Goal: Task Accomplishment & Management: Manage account settings

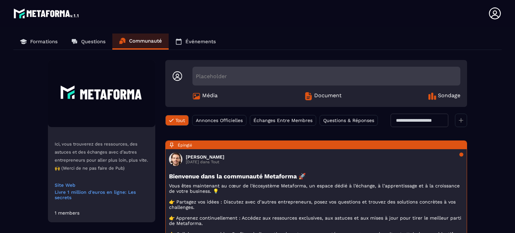
click at [40, 41] on p "Formations" at bounding box center [43, 42] width 27 height 6
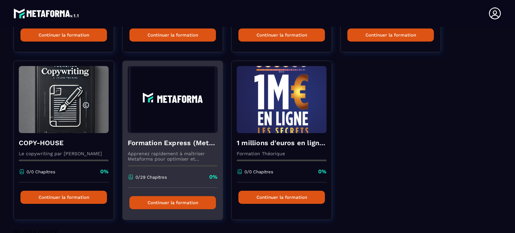
scroll to position [203, 0]
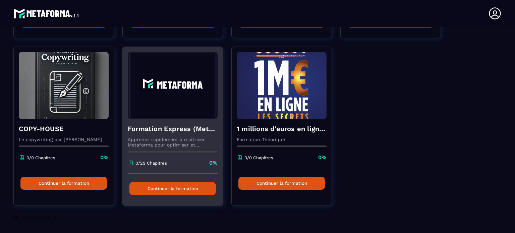
click at [166, 92] on img at bounding box center [173, 85] width 90 height 67
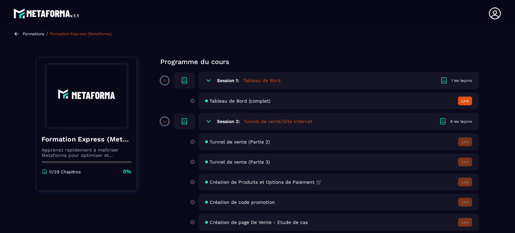
scroll to position [5, 0]
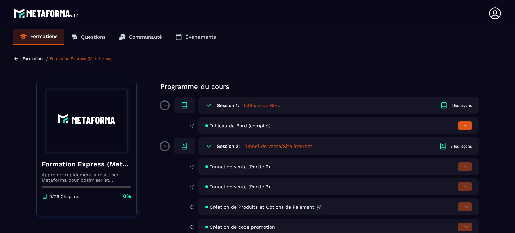
click at [153, 37] on p "Communauté" at bounding box center [145, 37] width 33 height 6
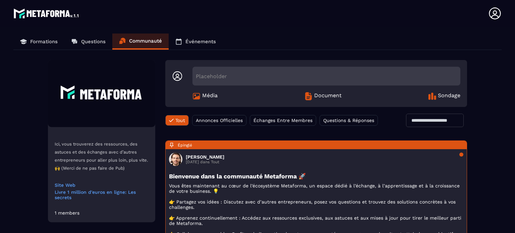
click at [45, 43] on p "Formations" at bounding box center [43, 42] width 27 height 6
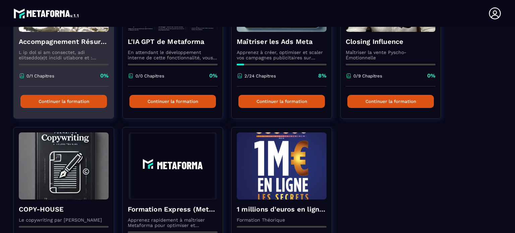
scroll to position [67, 0]
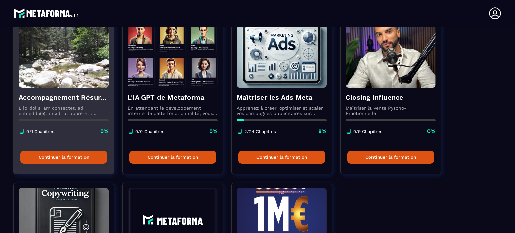
click at [61, 73] on img at bounding box center [64, 53] width 90 height 67
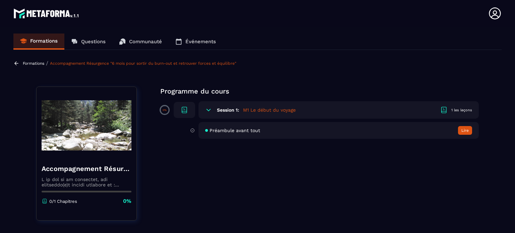
click at [263, 108] on h5 "M1 Le début du voyage" at bounding box center [269, 110] width 53 height 7
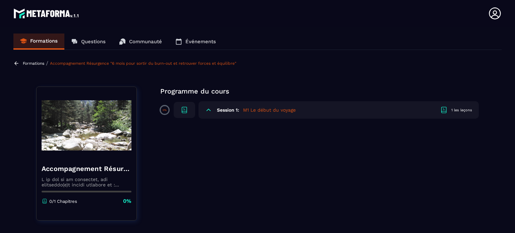
click at [260, 111] on h5 "M1 Le début du voyage" at bounding box center [269, 110] width 53 height 7
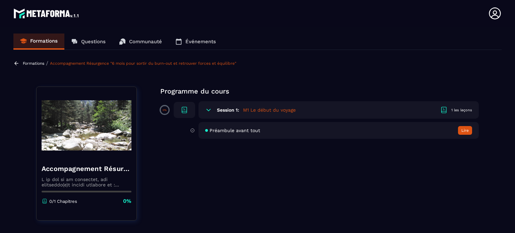
click at [236, 130] on span "Préambule avant tout" at bounding box center [234, 130] width 51 height 5
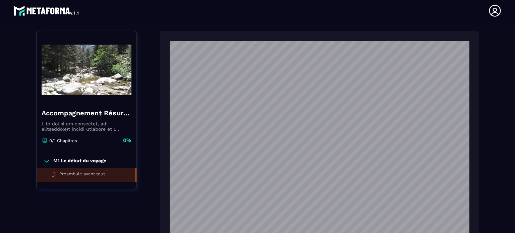
click at [69, 160] on p "M1 Le début du voyage" at bounding box center [79, 161] width 53 height 7
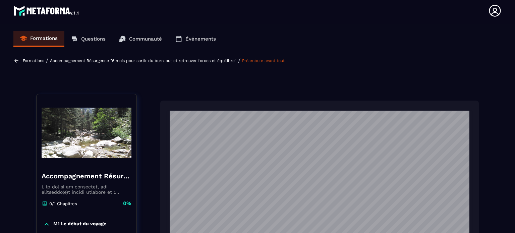
click at [204, 60] on p "Accompagnement Résurgence "6 mois pour sortir du burn-out et retrouver forces e…" at bounding box center [143, 60] width 186 height 5
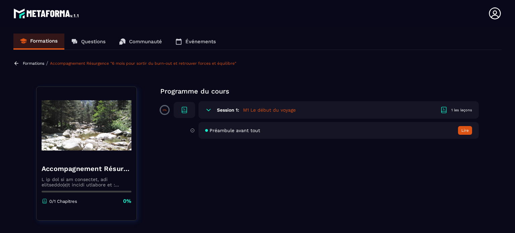
click at [443, 109] on icon at bounding box center [444, 110] width 8 height 8
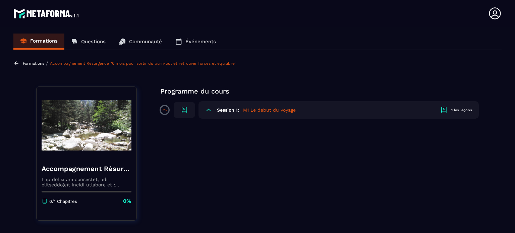
click at [284, 110] on h5 "M1 Le début du voyage" at bounding box center [269, 110] width 53 height 7
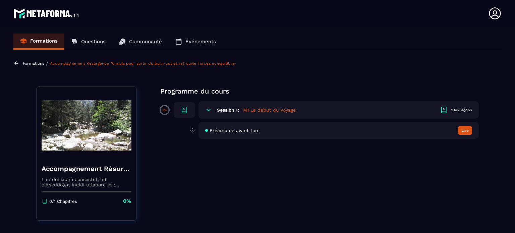
click at [33, 62] on p "Formations" at bounding box center [33, 63] width 21 height 5
click at [494, 11] on icon at bounding box center [495, 13] width 12 height 12
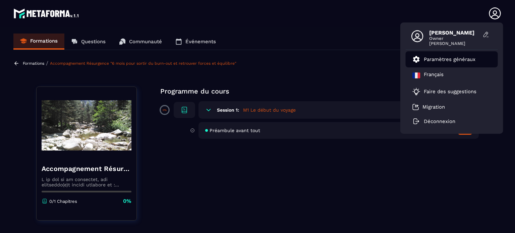
click at [435, 59] on p "Paramètres généraux" at bounding box center [450, 59] width 52 height 6
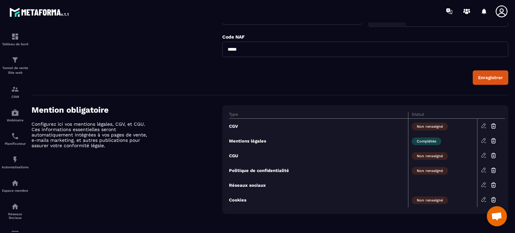
scroll to position [1013, 0]
click at [484, 126] on icon at bounding box center [484, 126] width 6 height 6
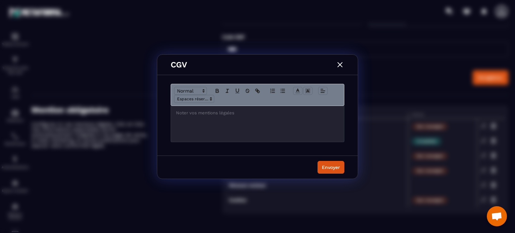
click at [192, 112] on p "Modal window" at bounding box center [257, 113] width 163 height 6
click at [339, 64] on img "Modal window" at bounding box center [340, 64] width 9 height 9
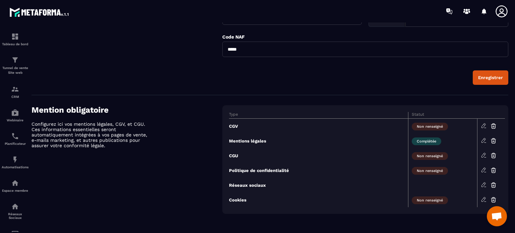
click at [483, 140] on icon at bounding box center [484, 140] width 6 height 6
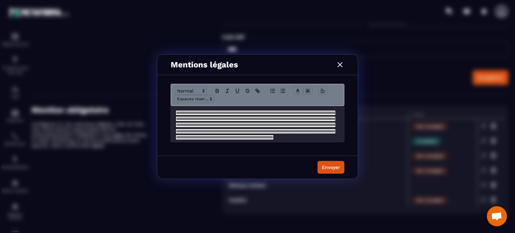
click at [341, 65] on img "Modal window" at bounding box center [340, 64] width 9 height 9
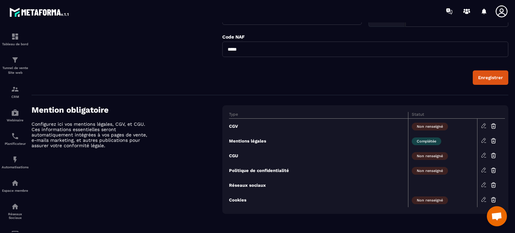
click at [484, 126] on icon at bounding box center [483, 125] width 4 height 4
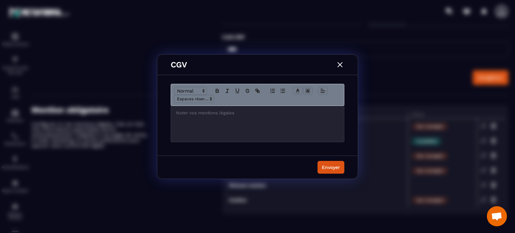
click at [201, 115] on p "Modal window" at bounding box center [257, 113] width 163 height 6
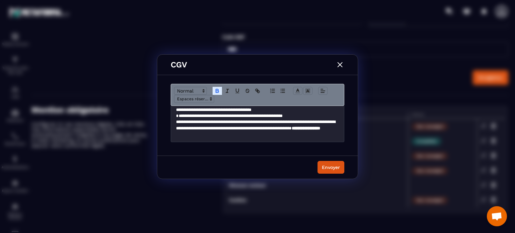
scroll to position [645, 0]
click at [327, 164] on div "Envoyer" at bounding box center [331, 167] width 18 height 7
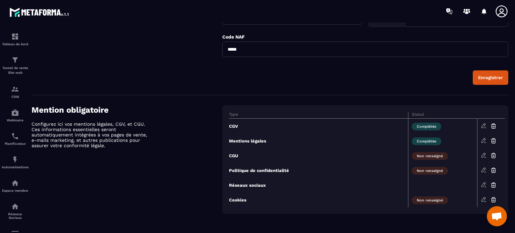
click at [482, 140] on icon at bounding box center [484, 140] width 6 height 6
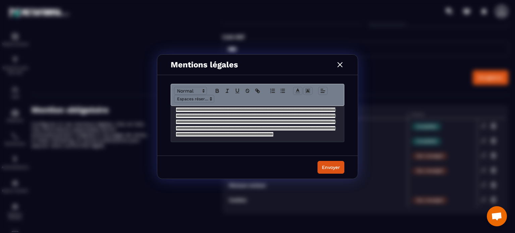
scroll to position [0, 0]
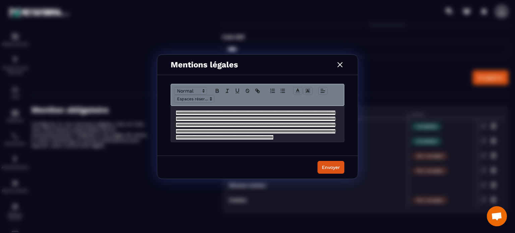
drag, startPoint x: 210, startPoint y: 123, endPoint x: 367, endPoint y: 142, distance: 157.9
click at [367, 142] on div "**********" at bounding box center [257, 116] width 515 height 233
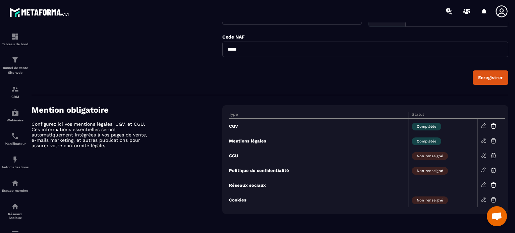
click at [483, 198] on icon at bounding box center [484, 199] width 6 height 6
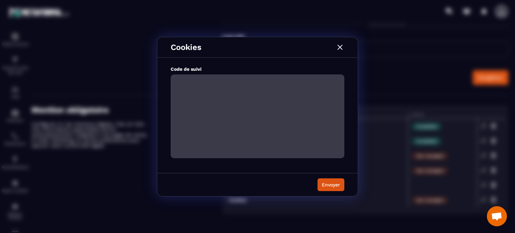
click at [339, 47] on img "Modal window" at bounding box center [340, 47] width 9 height 9
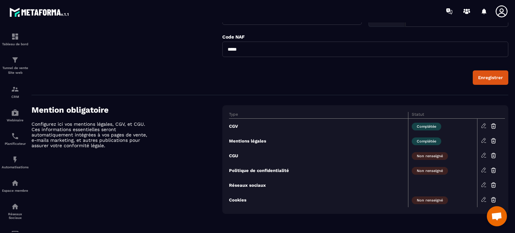
click at [483, 198] on icon at bounding box center [483, 199] width 4 height 4
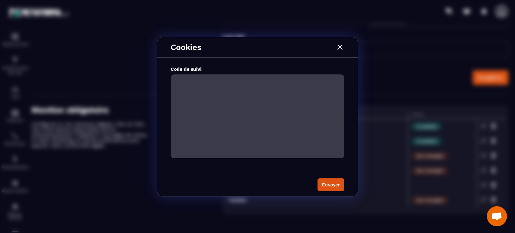
click at [339, 48] on img "Modal window" at bounding box center [340, 47] width 9 height 9
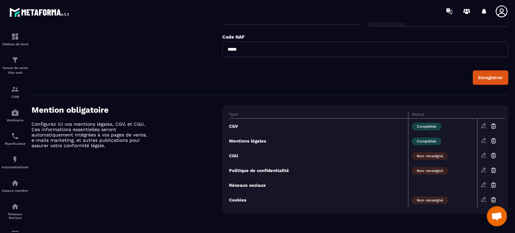
click at [483, 141] on icon at bounding box center [484, 140] width 6 height 6
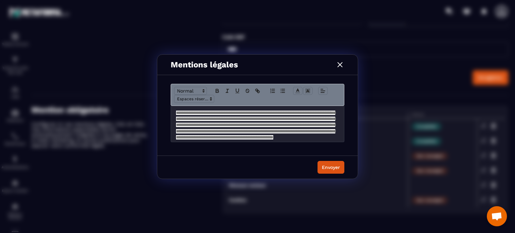
drag, startPoint x: 229, startPoint y: 124, endPoint x: 195, endPoint y: 119, distance: 34.6
click at [195, 119] on span "**********" at bounding box center [255, 125] width 159 height 29
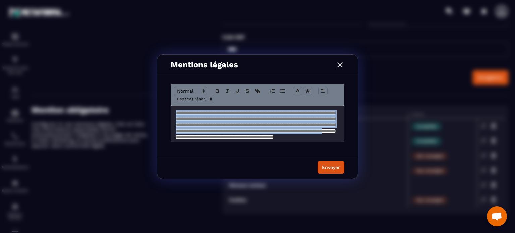
scroll to position [15, 0]
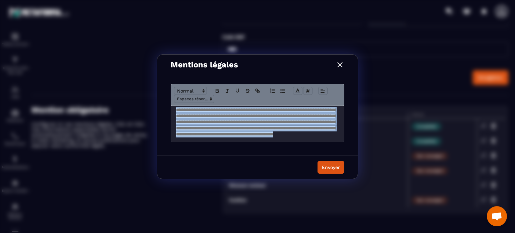
drag, startPoint x: 174, startPoint y: 111, endPoint x: 292, endPoint y: 140, distance: 121.9
click at [292, 140] on div "**********" at bounding box center [257, 124] width 173 height 36
copy span "**********"
click at [339, 64] on img "Modal window" at bounding box center [340, 64] width 9 height 9
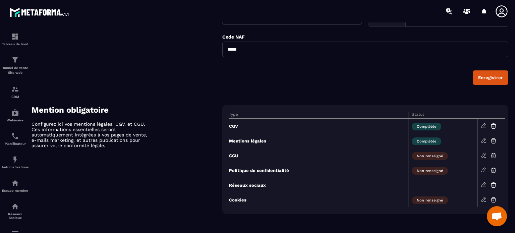
click at [484, 140] on icon at bounding box center [484, 140] width 6 height 6
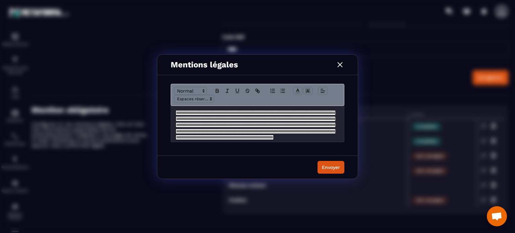
click at [243, 119] on span "**********" at bounding box center [255, 125] width 159 height 29
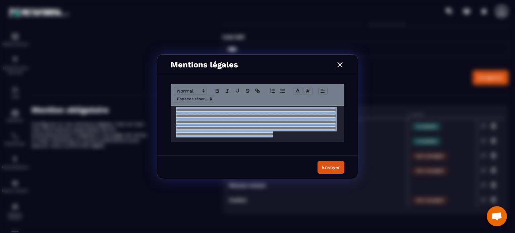
drag, startPoint x: 176, startPoint y: 112, endPoint x: 318, endPoint y: 147, distance: 146.4
click at [318, 147] on div "**********" at bounding box center [257, 116] width 200 height 77
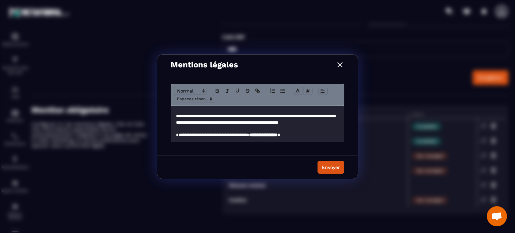
scroll to position [253, 0]
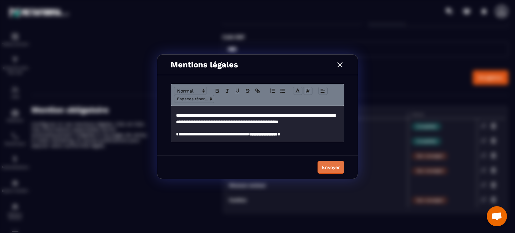
click at [328, 166] on div "Envoyer" at bounding box center [331, 167] width 18 height 7
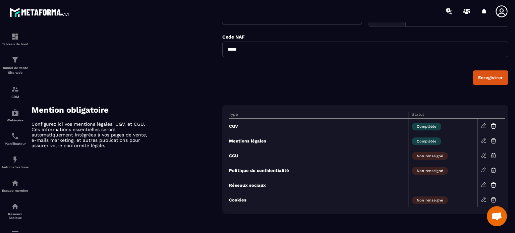
click at [483, 142] on icon at bounding box center [484, 140] width 6 height 6
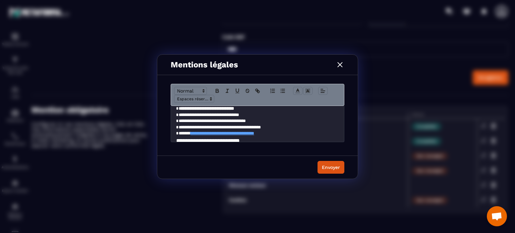
scroll to position [168, 0]
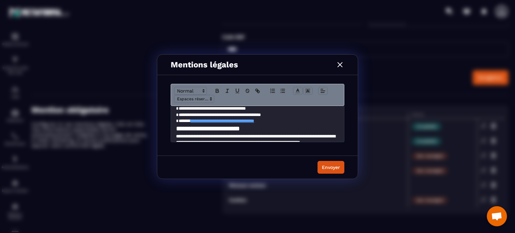
click at [342, 65] on img "Modal window" at bounding box center [340, 64] width 9 height 9
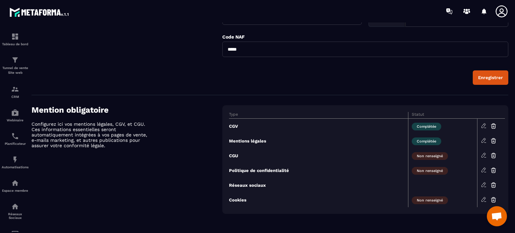
click at [484, 155] on icon at bounding box center [483, 155] width 4 height 4
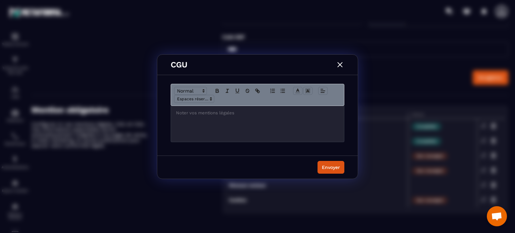
click at [182, 112] on p "Modal window" at bounding box center [257, 113] width 163 height 6
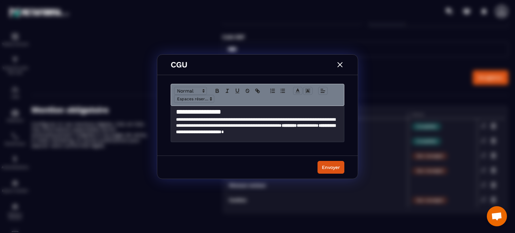
scroll to position [0, 0]
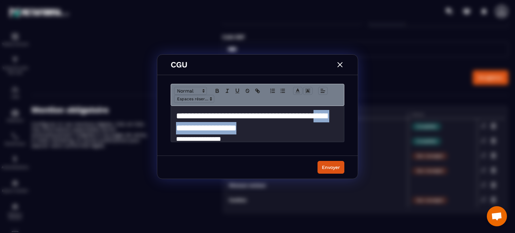
drag, startPoint x: 312, startPoint y: 130, endPoint x: 204, endPoint y: 128, distance: 108.6
click at [204, 128] on h1 "**********" at bounding box center [255, 122] width 158 height 25
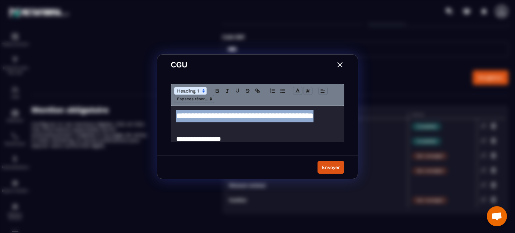
drag, startPoint x: 175, startPoint y: 117, endPoint x: 207, endPoint y: 128, distance: 34.6
click at [207, 128] on div "**********" at bounding box center [257, 124] width 173 height 36
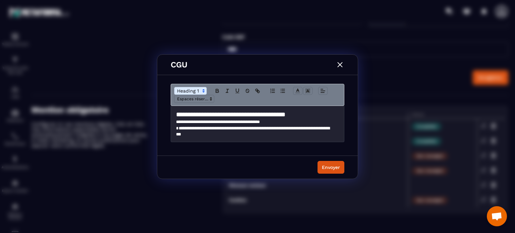
scroll to position [249, 0]
click at [329, 166] on div "Envoyer" at bounding box center [331, 167] width 18 height 7
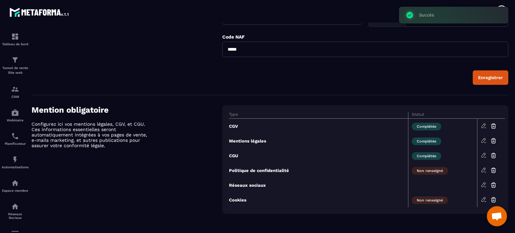
click at [483, 169] on icon at bounding box center [483, 170] width 4 height 4
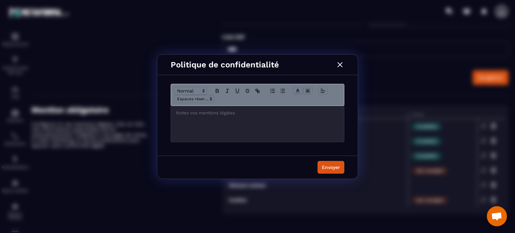
click at [339, 66] on img "Modal window" at bounding box center [340, 64] width 9 height 9
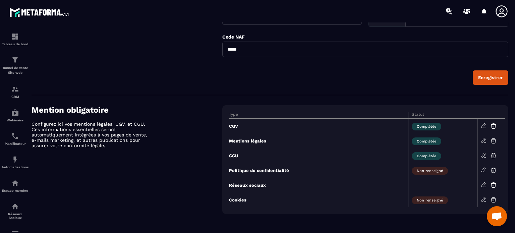
click at [484, 155] on icon at bounding box center [483, 155] width 4 height 4
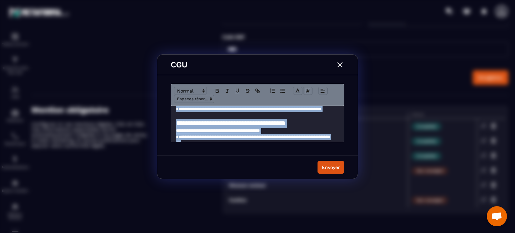
scroll to position [249, 0]
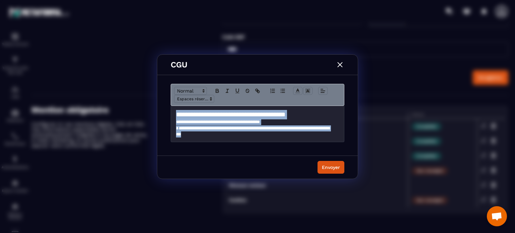
drag, startPoint x: 173, startPoint y: 115, endPoint x: 232, endPoint y: 136, distance: 61.8
click at [232, 136] on div "**********" at bounding box center [257, 124] width 173 height 36
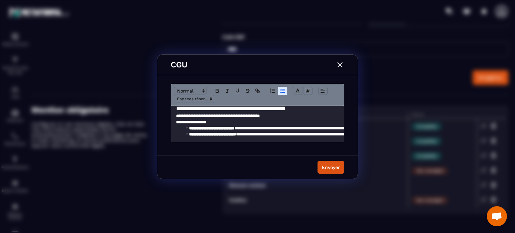
scroll to position [255, 0]
click at [332, 166] on div "Envoyer" at bounding box center [331, 167] width 18 height 7
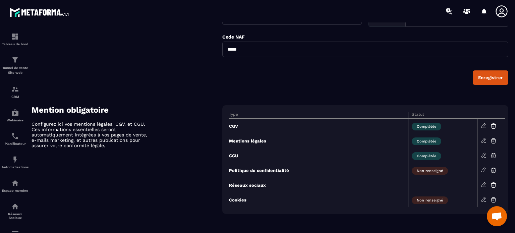
click at [481, 170] on icon at bounding box center [484, 170] width 6 height 6
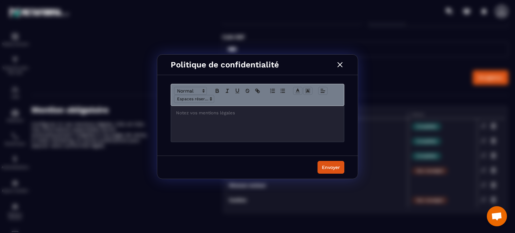
click at [198, 113] on p "Modal window" at bounding box center [257, 113] width 163 height 6
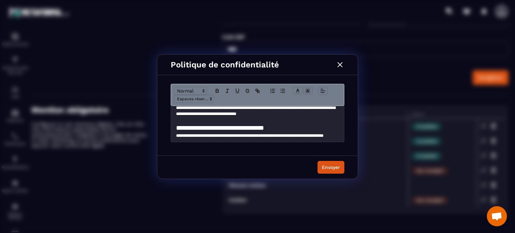
scroll to position [370, 0]
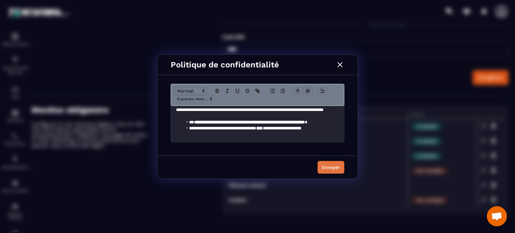
click at [331, 168] on div "Envoyer" at bounding box center [331, 167] width 18 height 7
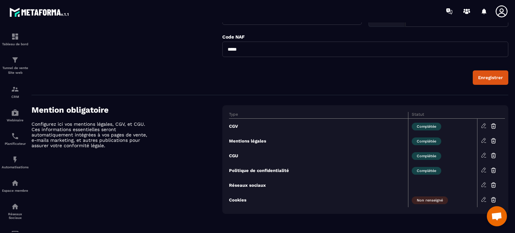
click at [481, 197] on icon at bounding box center [484, 199] width 6 height 6
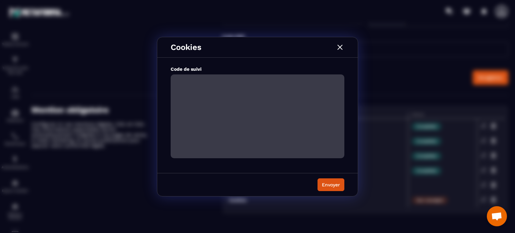
click at [237, 92] on textarea "Modal window" at bounding box center [258, 116] width 174 height 84
click at [341, 46] on img "Modal window" at bounding box center [340, 47] width 9 height 9
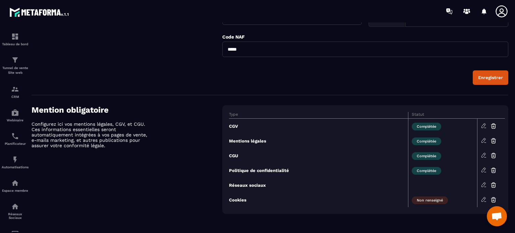
click at [482, 197] on icon at bounding box center [484, 199] width 6 height 6
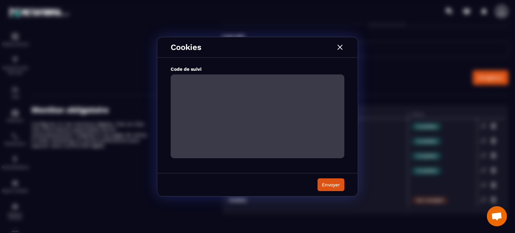
click at [340, 46] on img "Modal window" at bounding box center [340, 47] width 9 height 9
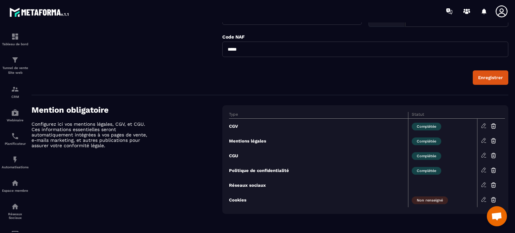
click at [482, 170] on icon at bounding box center [484, 170] width 6 height 6
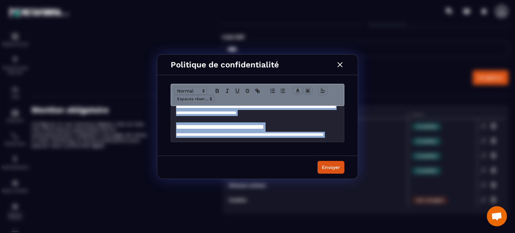
scroll to position [370, 0]
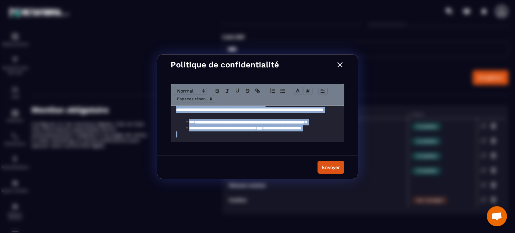
drag, startPoint x: 173, startPoint y: 113, endPoint x: 257, endPoint y: 138, distance: 87.4
click at [257, 138] on div "**********" at bounding box center [257, 124] width 173 height 36
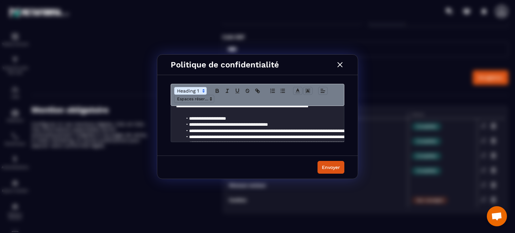
scroll to position [7, 0]
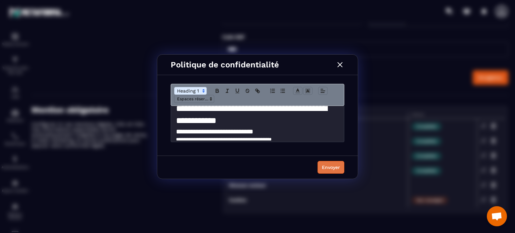
click at [328, 166] on div "Envoyer" at bounding box center [331, 167] width 18 height 7
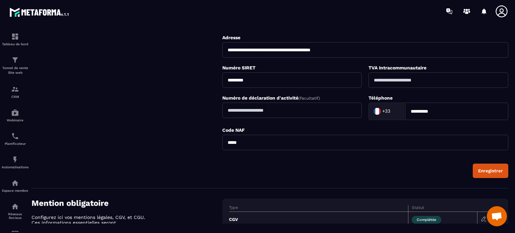
scroll to position [0, 0]
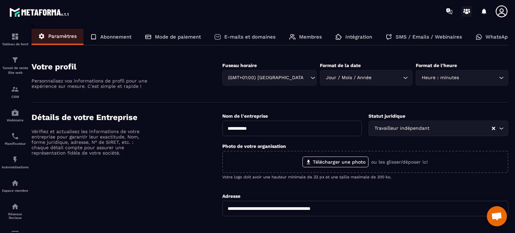
click at [466, 11] on icon at bounding box center [466, 11] width 11 height 11
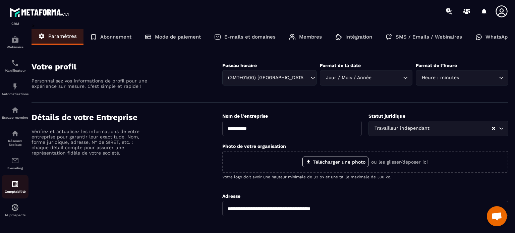
scroll to position [76, 0]
click at [307, 37] on p "Membres" at bounding box center [310, 37] width 23 height 6
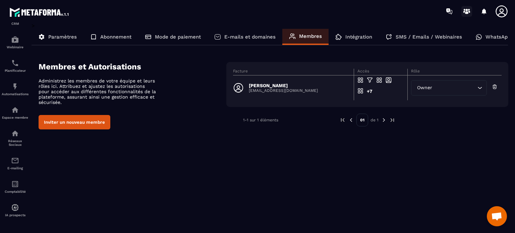
click at [465, 11] on icon at bounding box center [466, 11] width 11 height 11
